Goal: Task Accomplishment & Management: Use online tool/utility

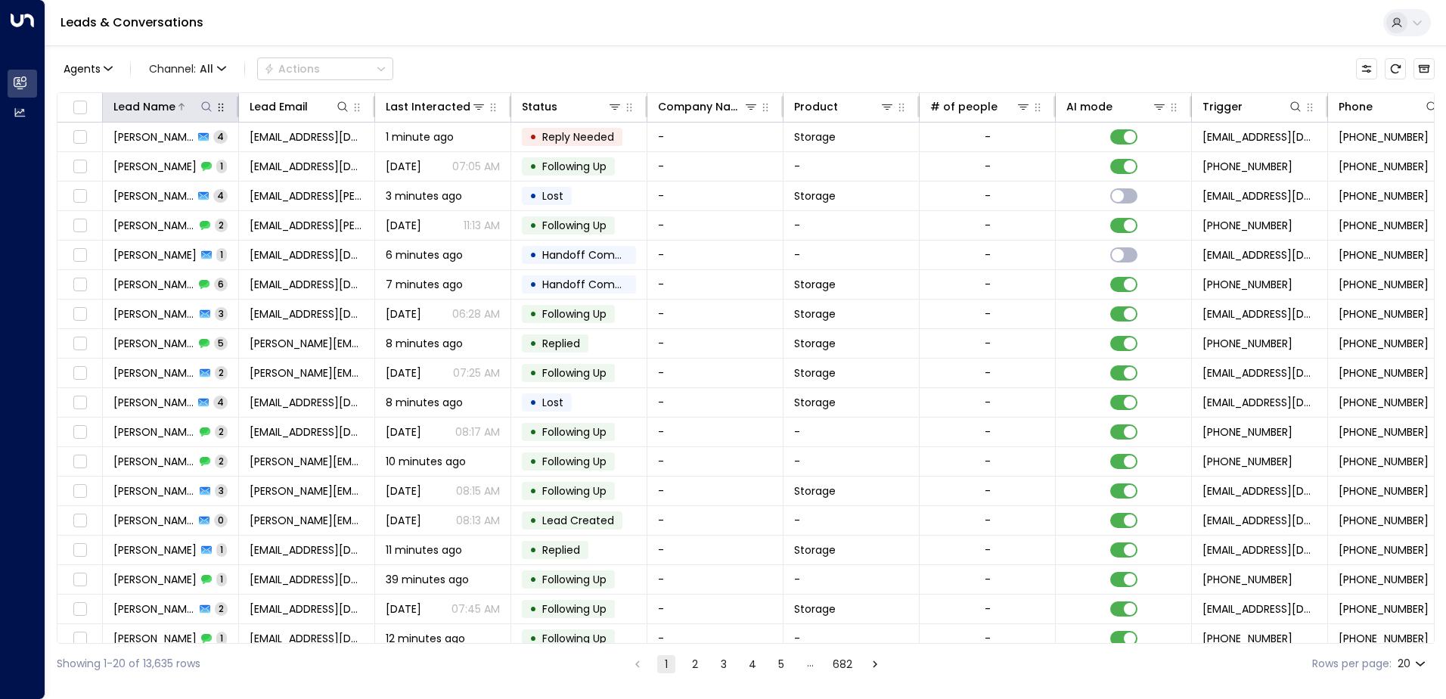
click at [200, 103] on icon at bounding box center [206, 107] width 12 height 12
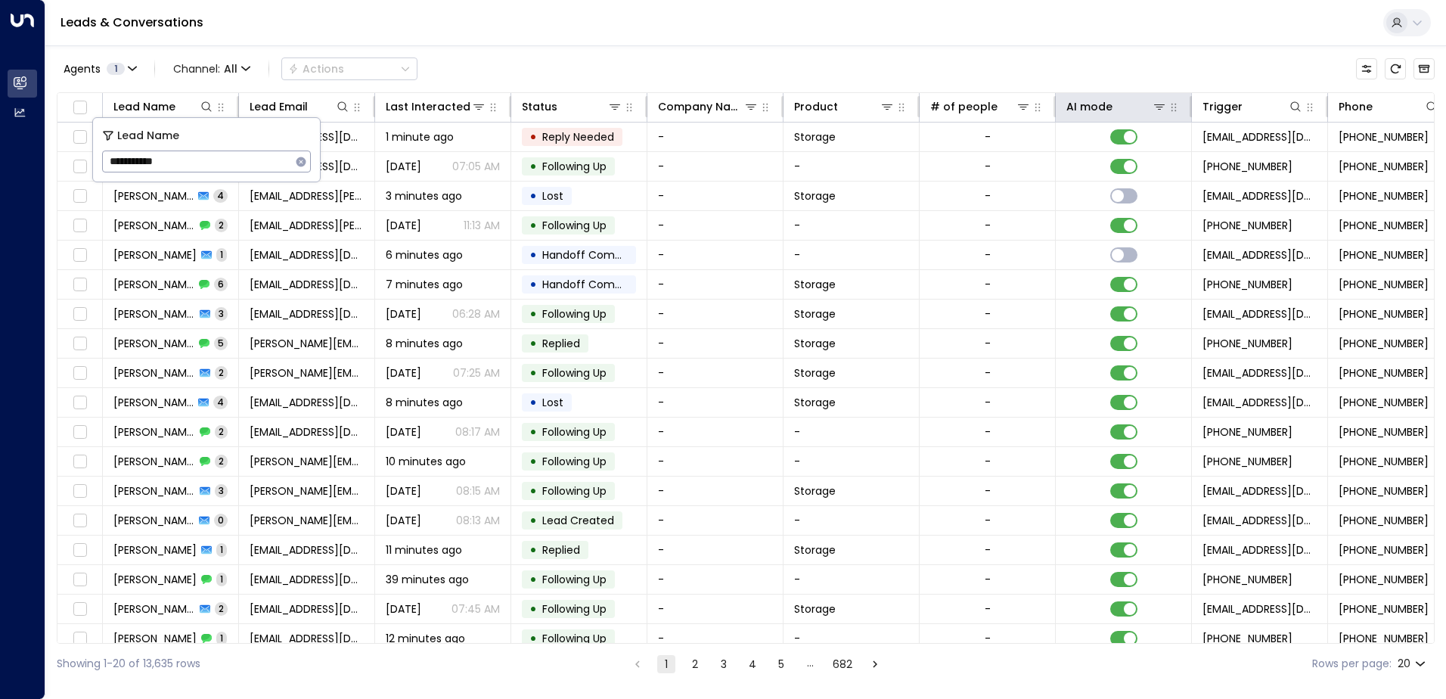
type input "**********"
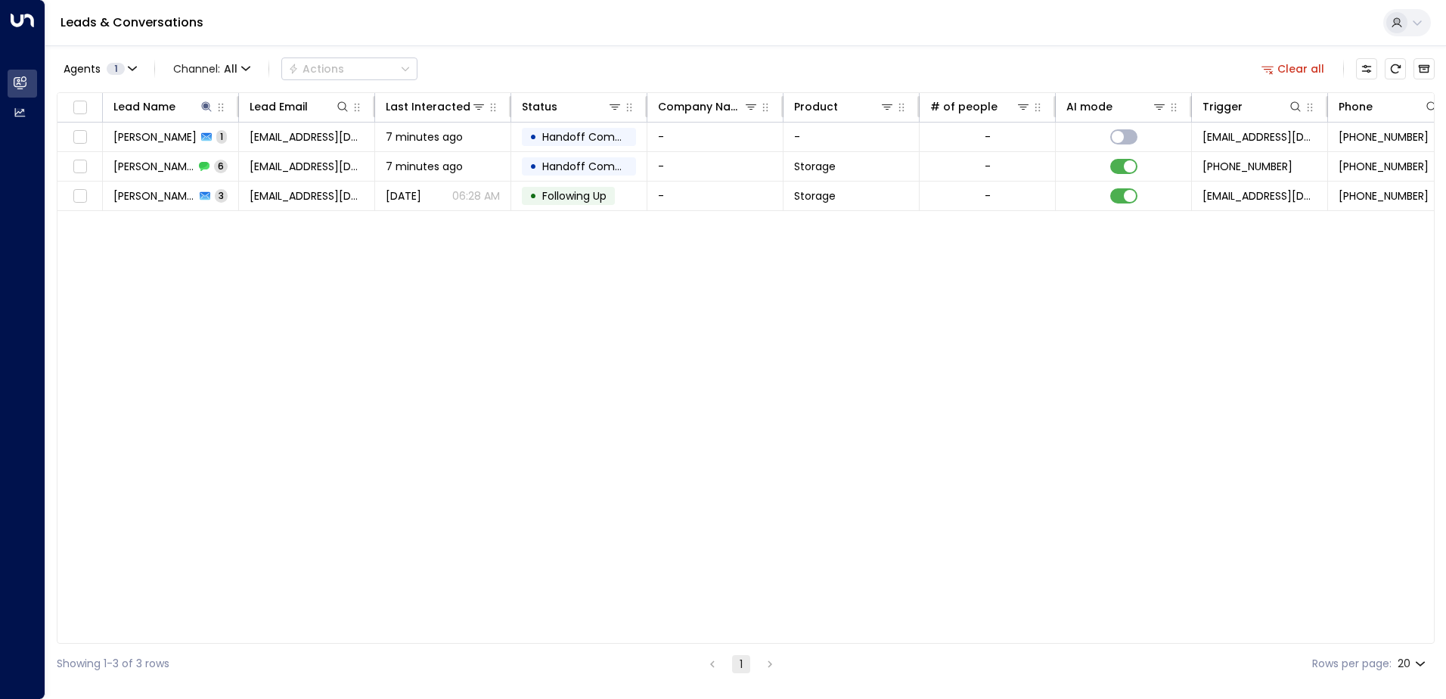
click at [189, 256] on div "Lead Name Lead Email Last Interacted Status Company Name Product # of people AI…" at bounding box center [746, 367] width 1378 height 551
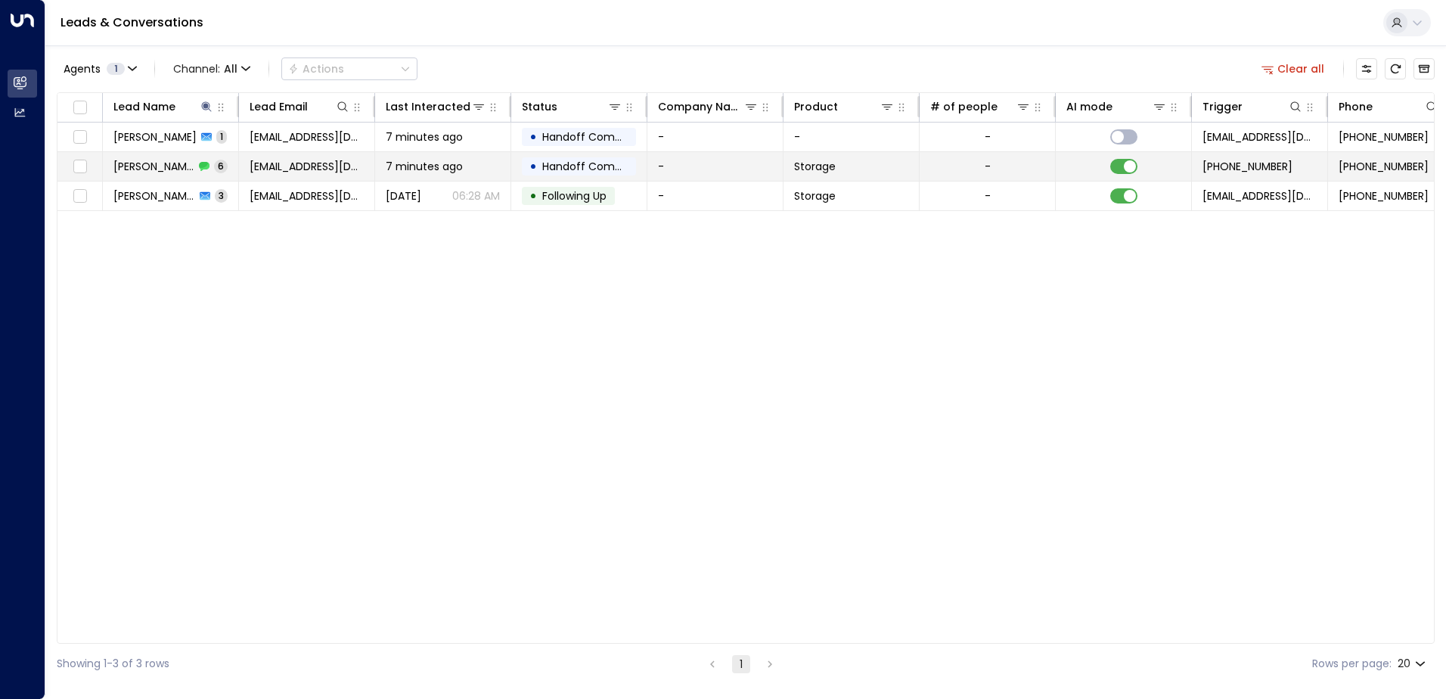
click at [297, 170] on span "[EMAIL_ADDRESS][DOMAIN_NAME]" at bounding box center [307, 166] width 114 height 15
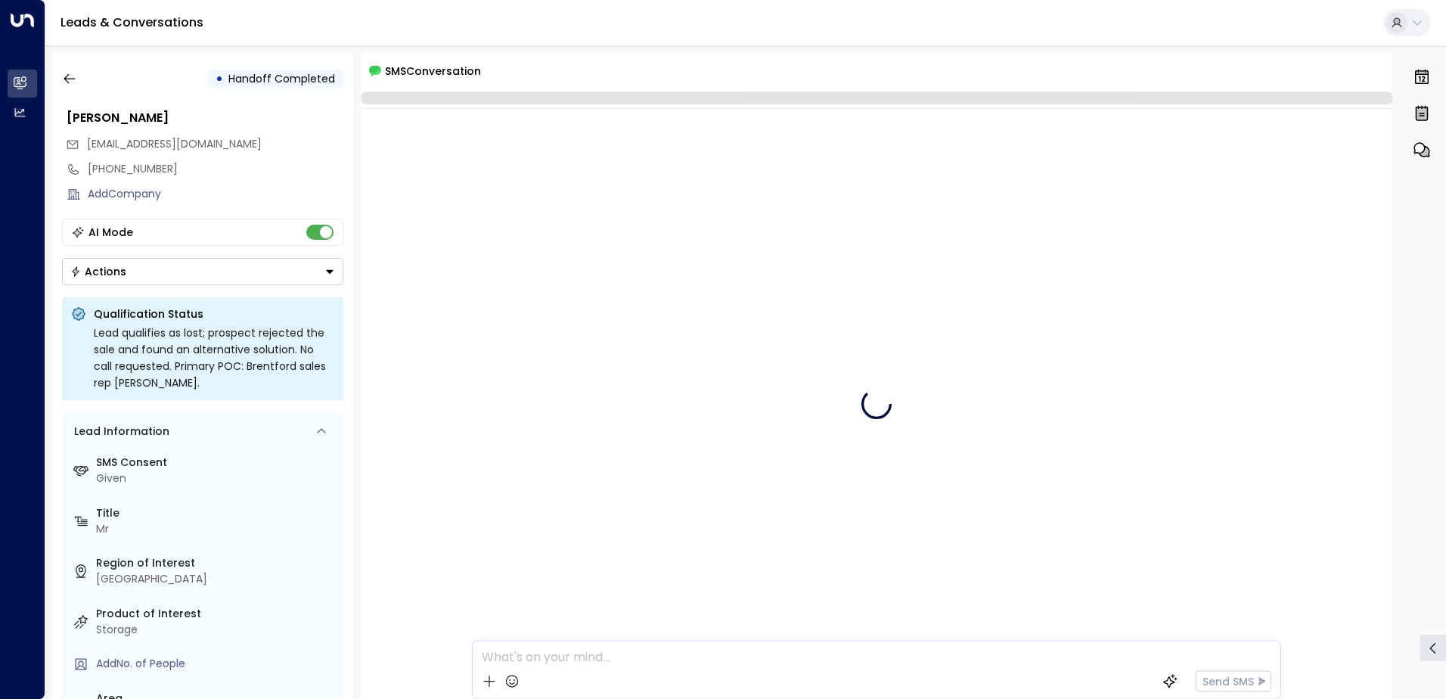
scroll to position [487, 0]
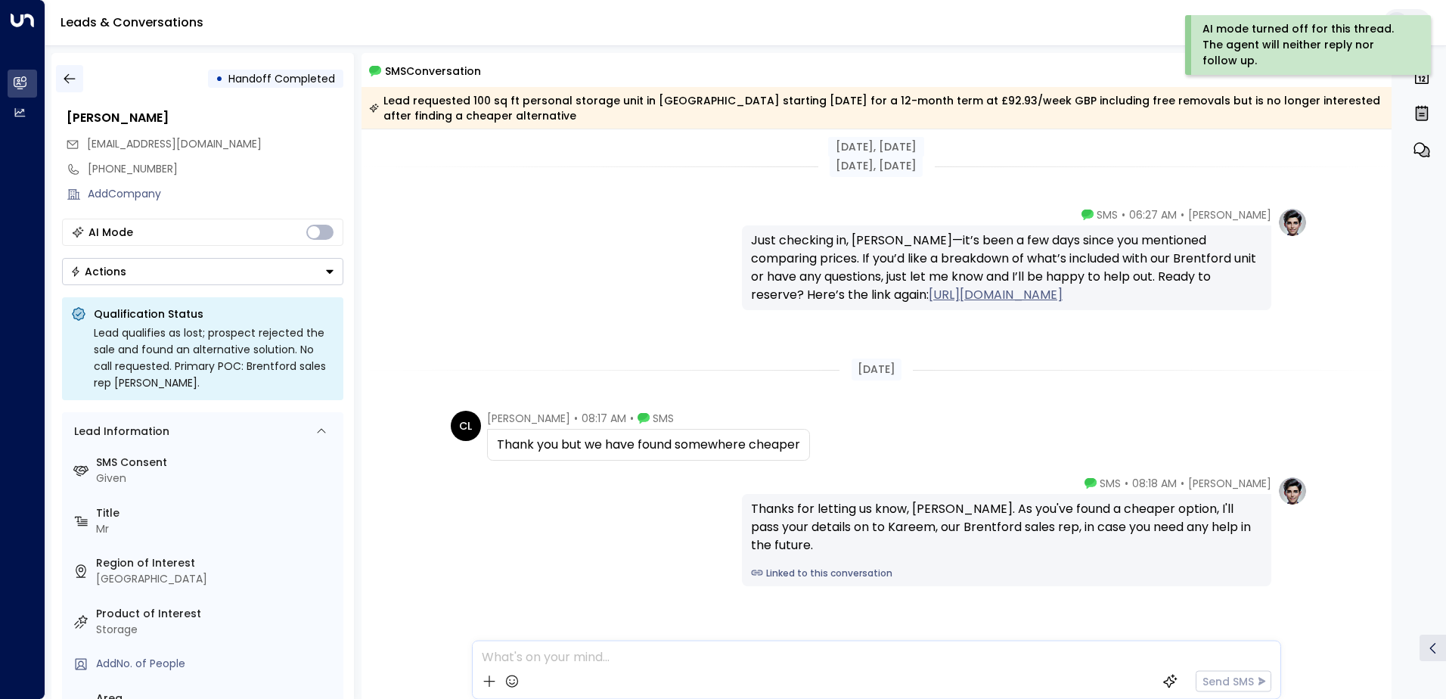
click at [73, 77] on icon "button" at bounding box center [69, 78] width 15 height 15
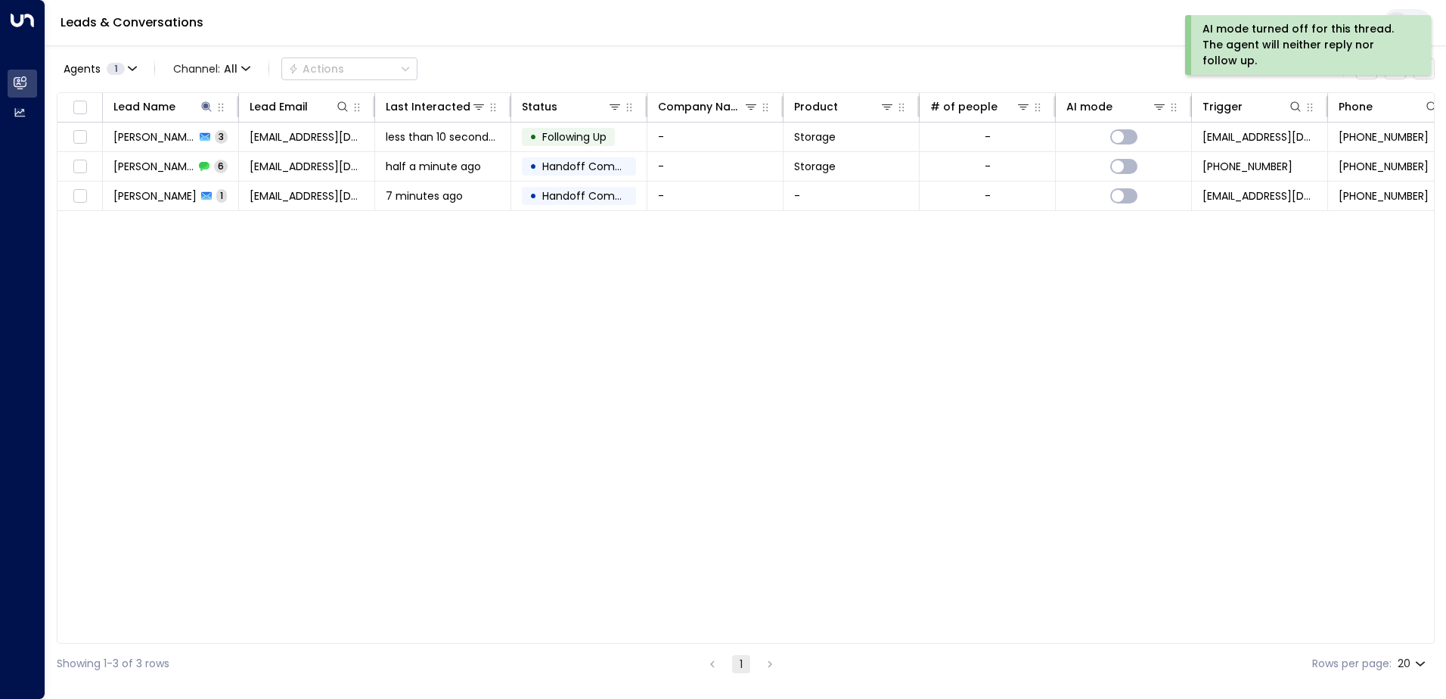
click at [303, 198] on span "[EMAIL_ADDRESS][DOMAIN_NAME]" at bounding box center [307, 195] width 114 height 15
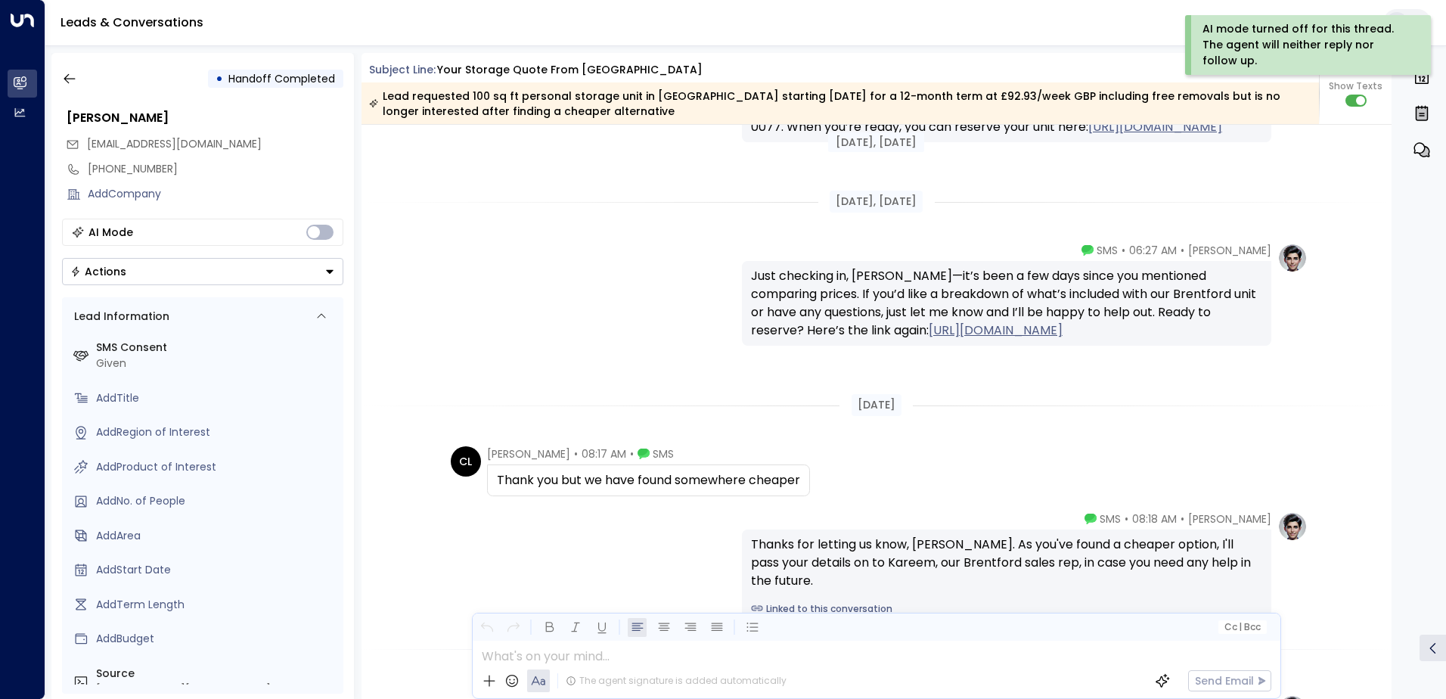
scroll to position [342, 0]
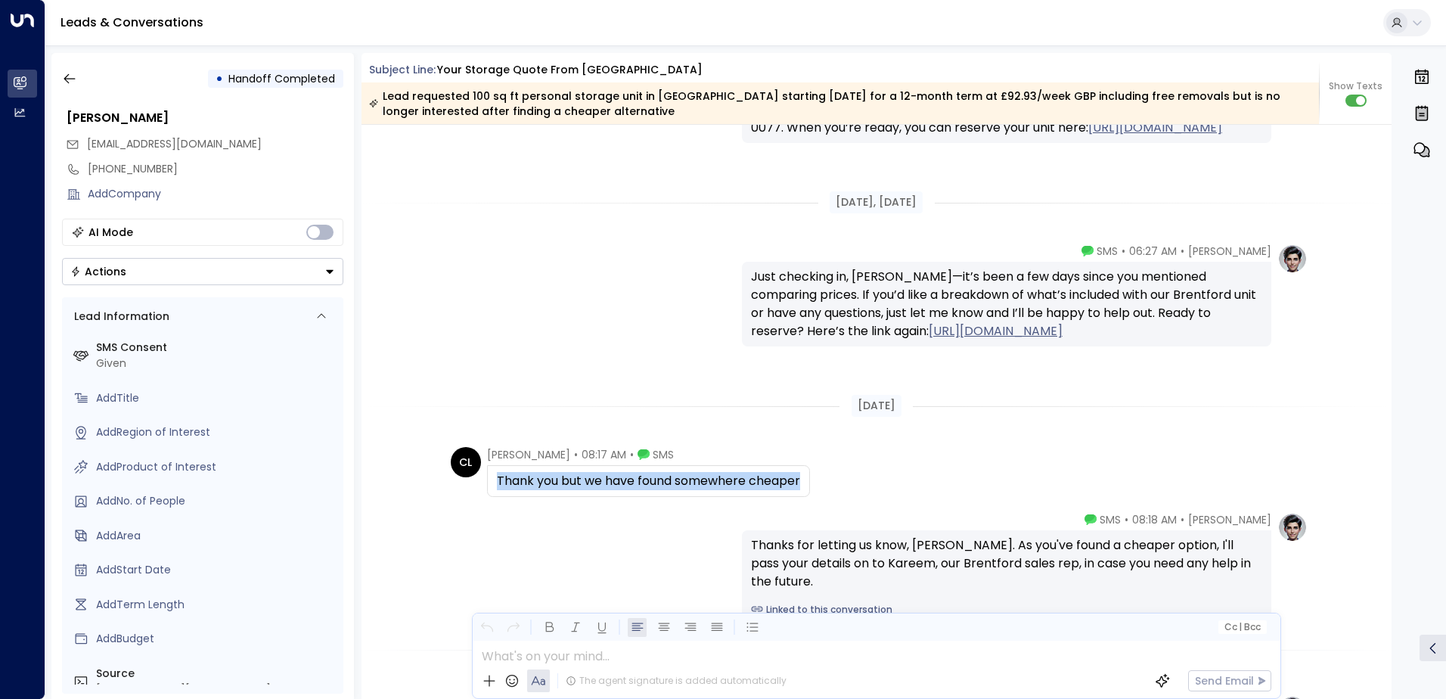
drag, startPoint x: 495, startPoint y: 478, endPoint x: 800, endPoint y: 480, distance: 304.1
click at [800, 480] on div "Thank you but we have found somewhere cheaper" at bounding box center [648, 481] width 303 height 18
drag, startPoint x: 800, startPoint y: 480, endPoint x: 764, endPoint y: 485, distance: 35.8
copy div "Thank you but we have found somewhere cheaper"
